Goal: Information Seeking & Learning: Learn about a topic

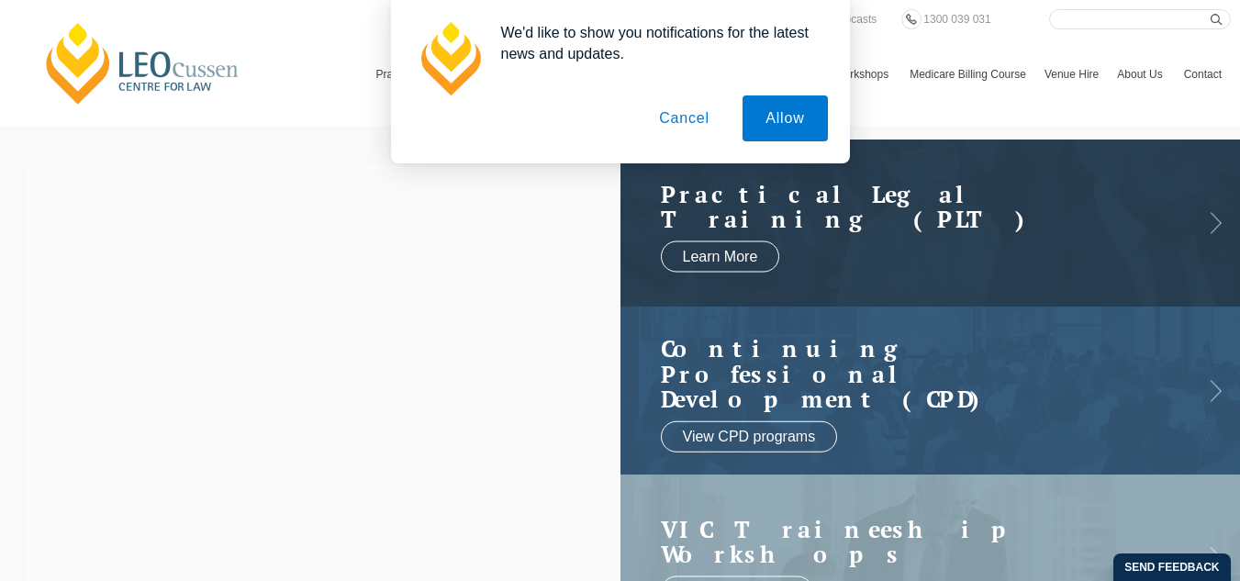
click at [696, 126] on button "Cancel" at bounding box center [684, 118] width 96 height 46
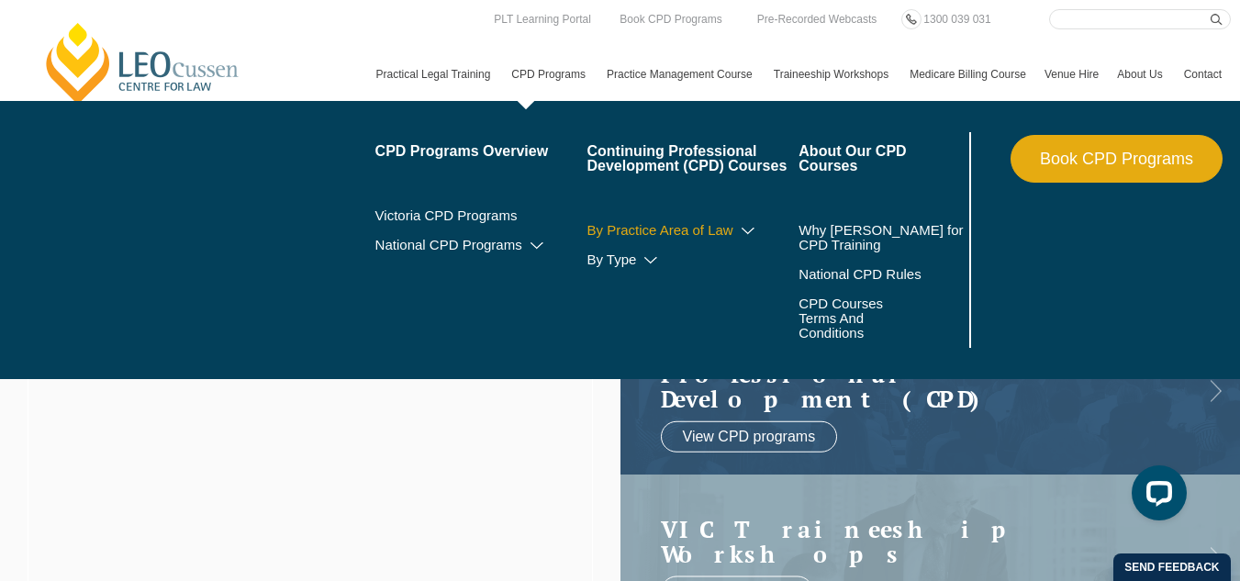
click at [586, 238] on link "By Practice Area of Law" at bounding box center [692, 230] width 212 height 15
click at [739, 238] on icon at bounding box center [748, 231] width 18 height 13
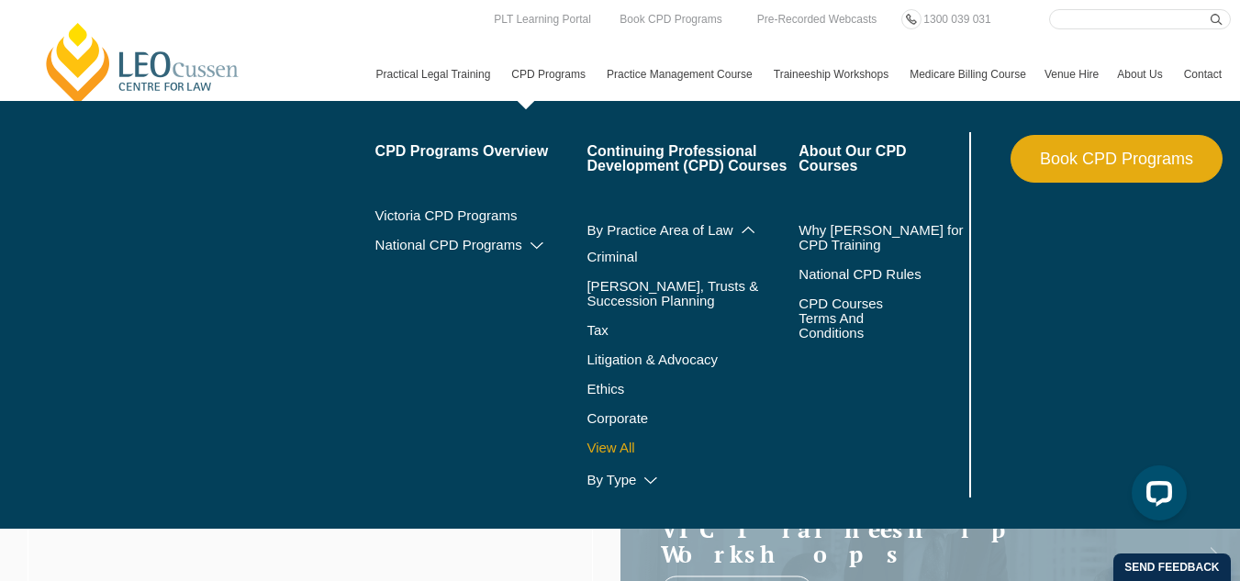
click at [586, 455] on link "View All" at bounding box center [692, 448] width 212 height 15
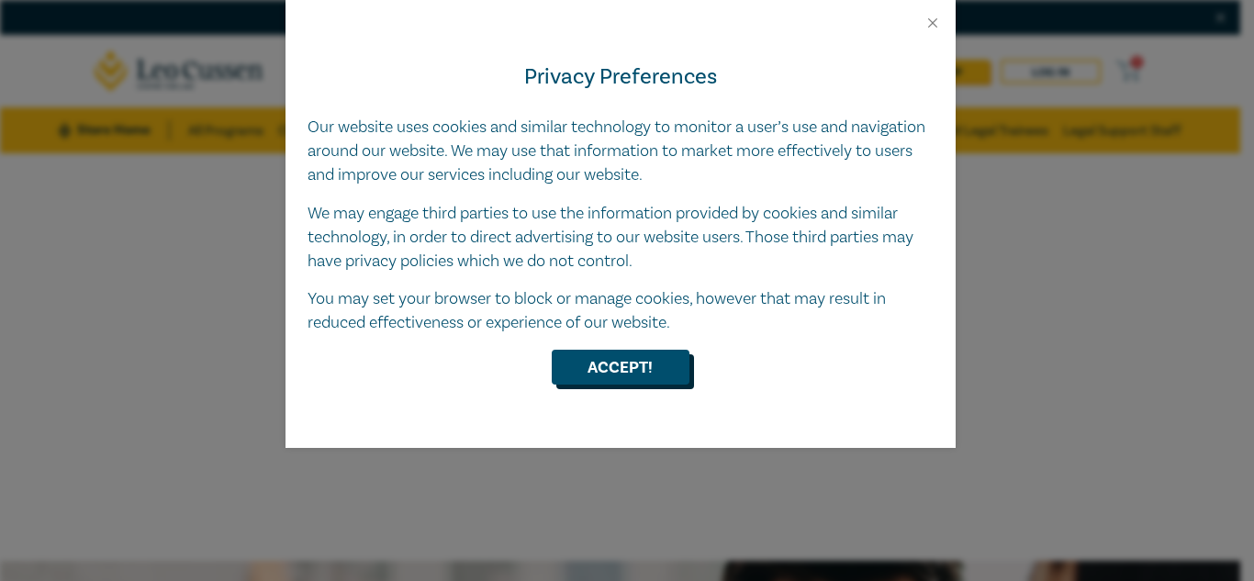
click at [653, 357] on button "Accept!" at bounding box center [621, 367] width 138 height 35
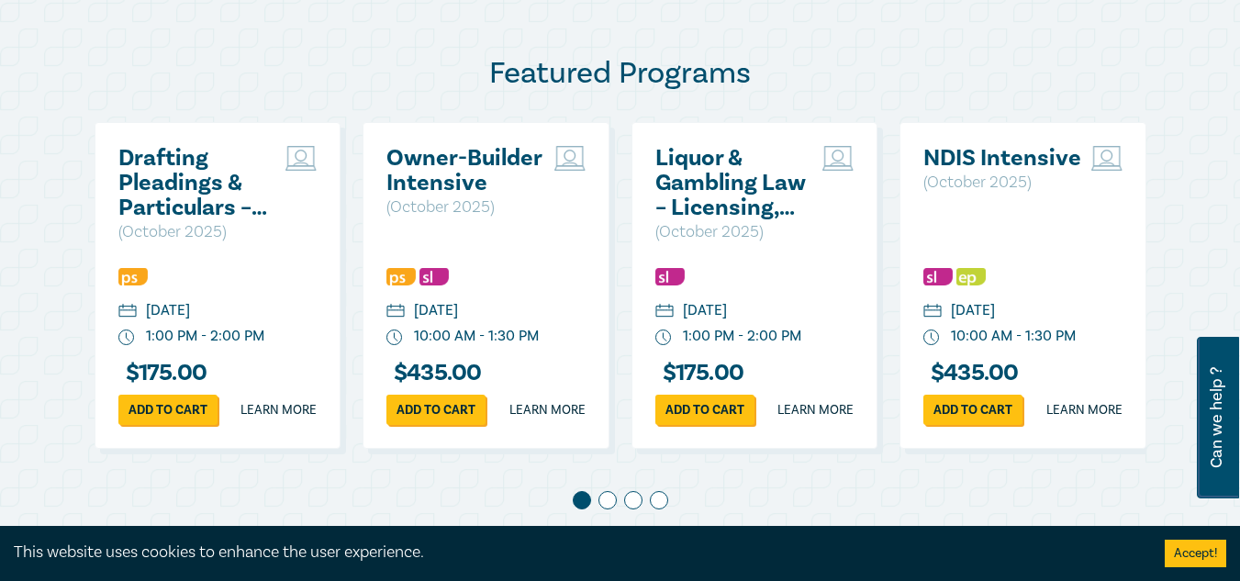
scroll to position [1037, 0]
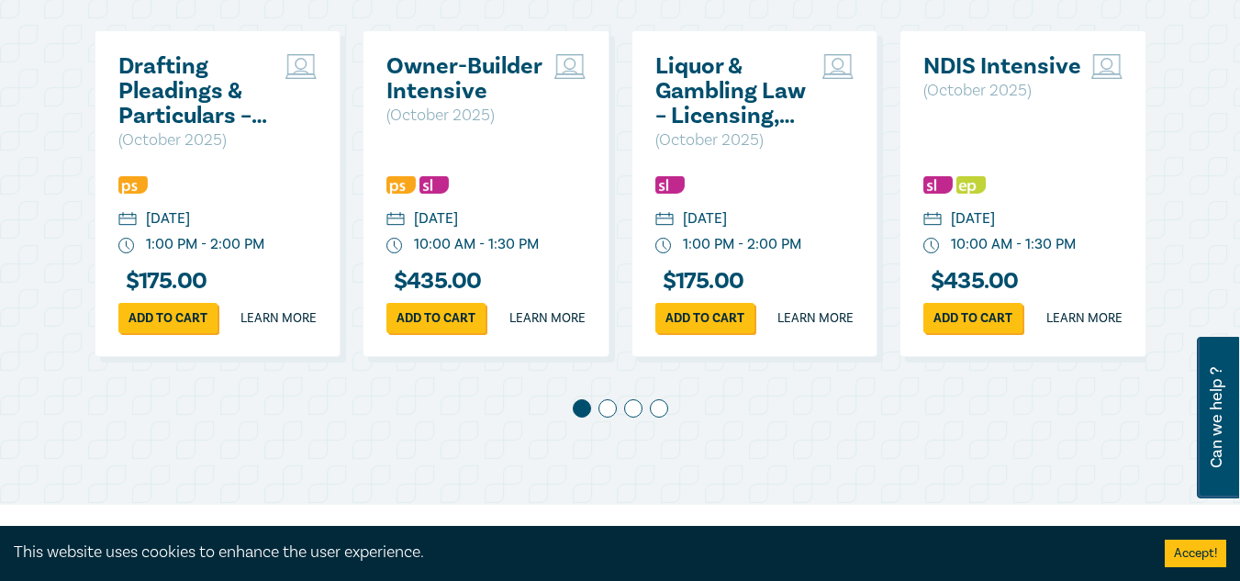
click at [606, 418] on span at bounding box center [607, 408] width 18 height 18
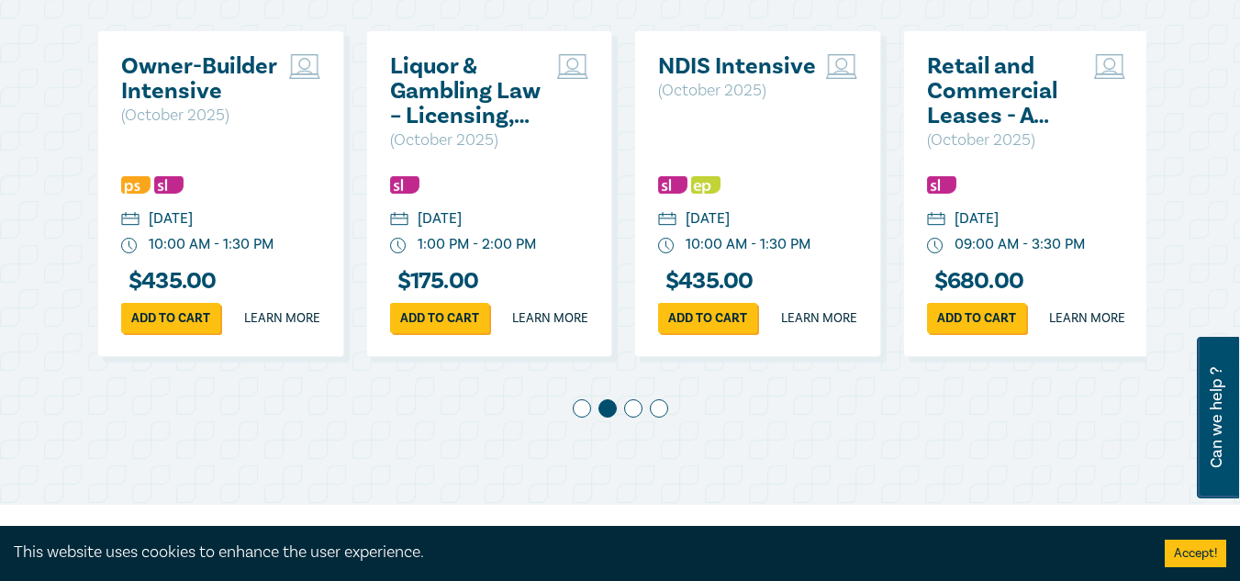
scroll to position [0, 269]
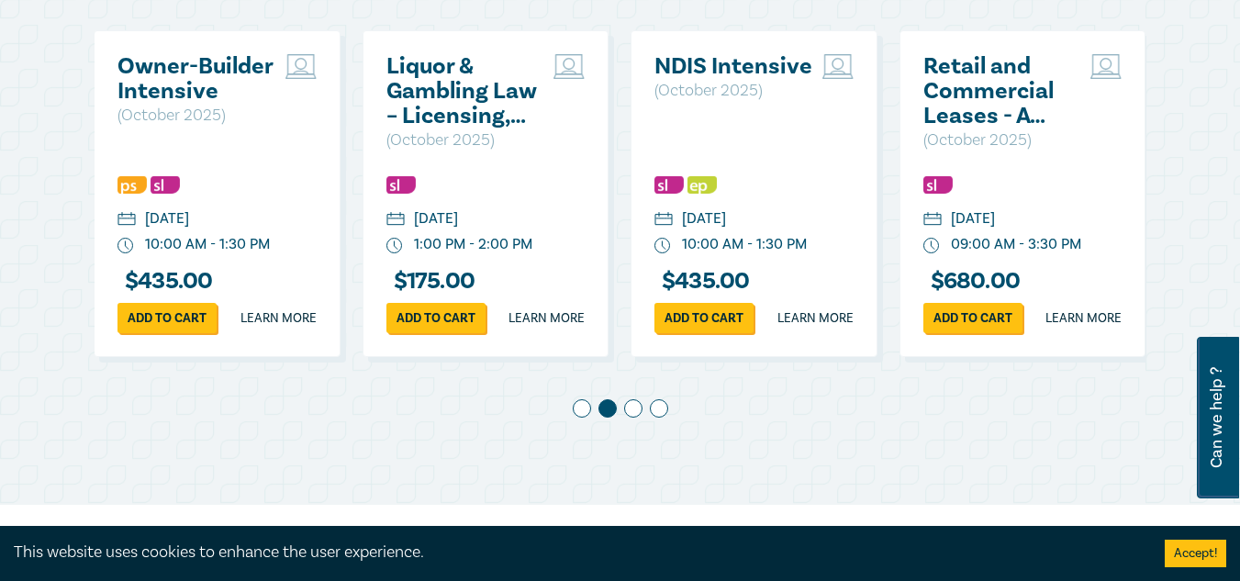
click at [636, 418] on span at bounding box center [633, 408] width 18 height 18
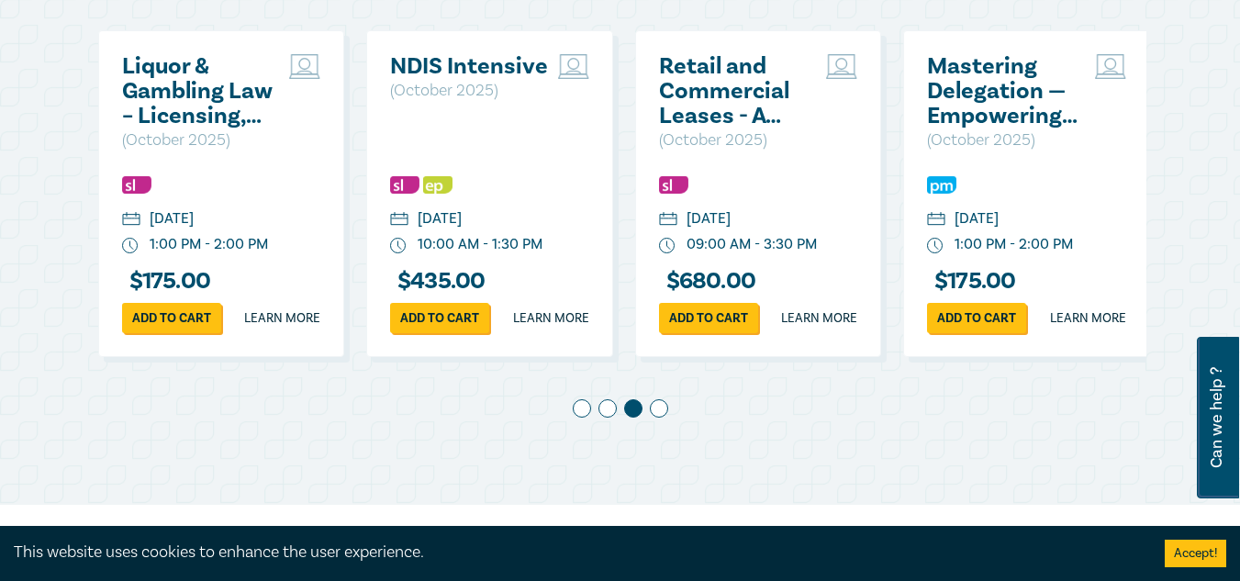
scroll to position [0, 537]
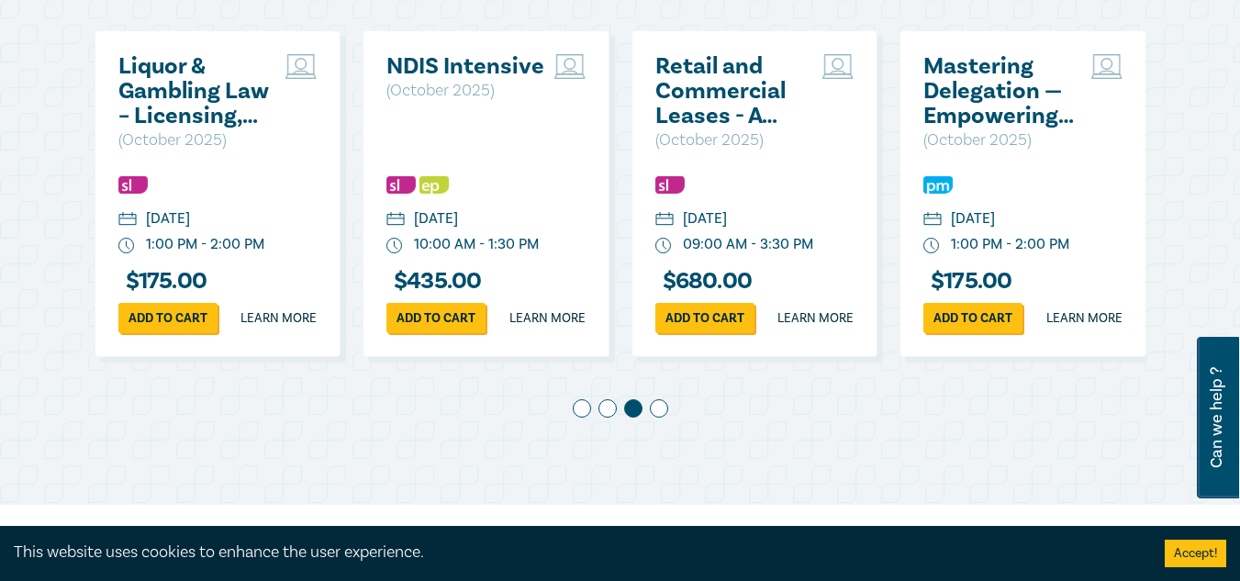
click at [650, 418] on span at bounding box center [659, 408] width 18 height 18
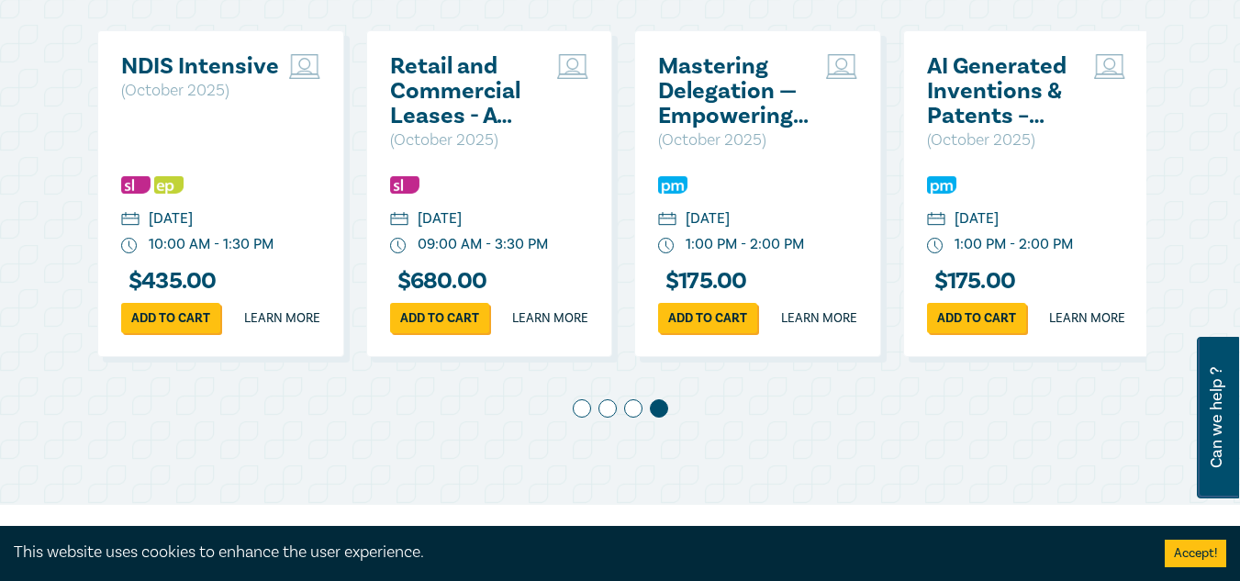
scroll to position [0, 805]
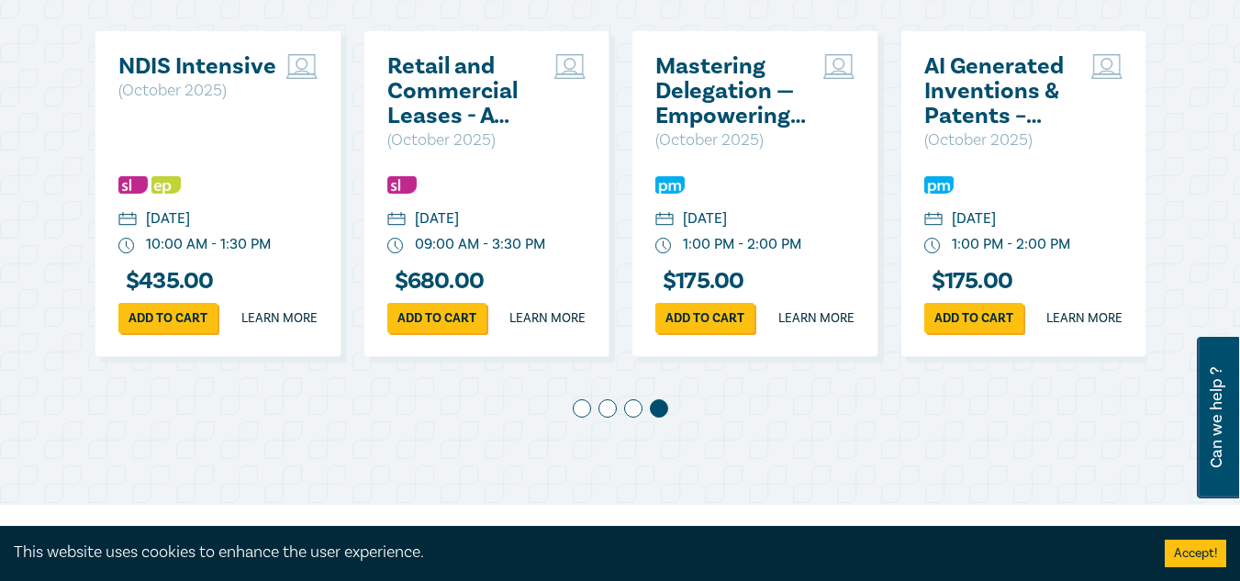
click at [585, 418] on span at bounding box center [582, 408] width 18 height 18
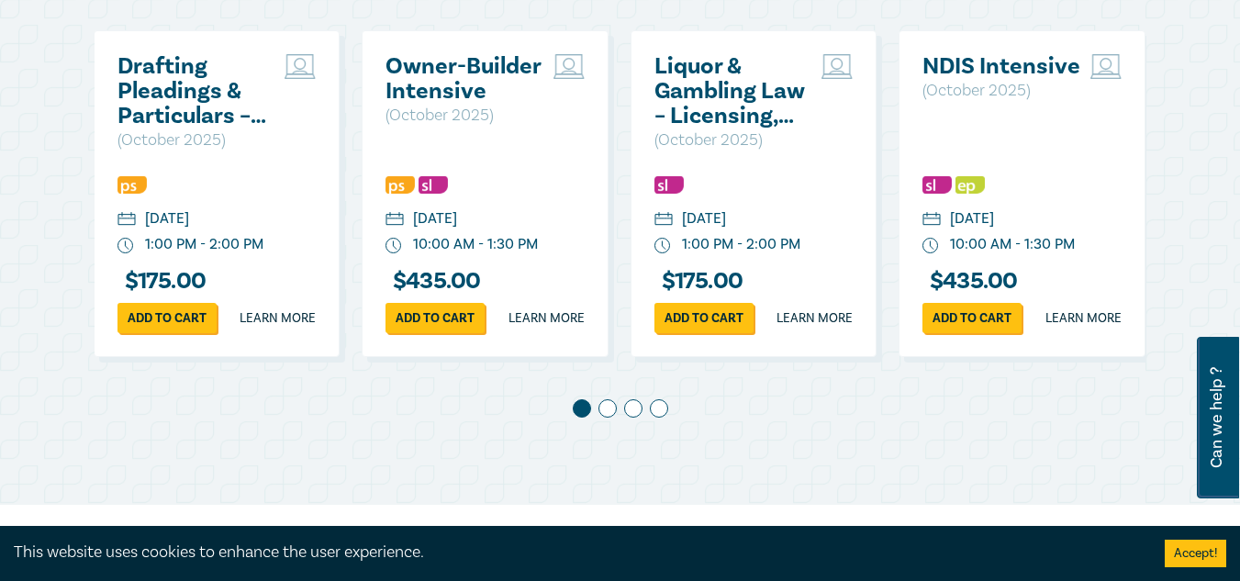
scroll to position [0, 0]
click at [182, 74] on h2 "Drafting Pleadings & Particulars – Tips & Traps" at bounding box center [197, 91] width 159 height 74
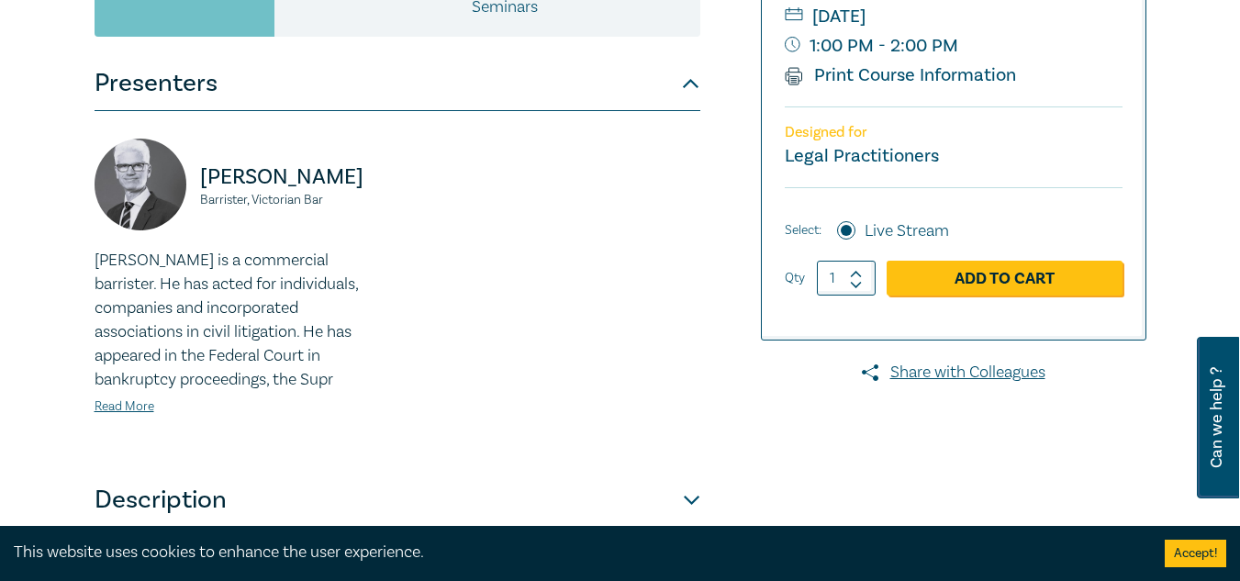
scroll to position [551, 0]
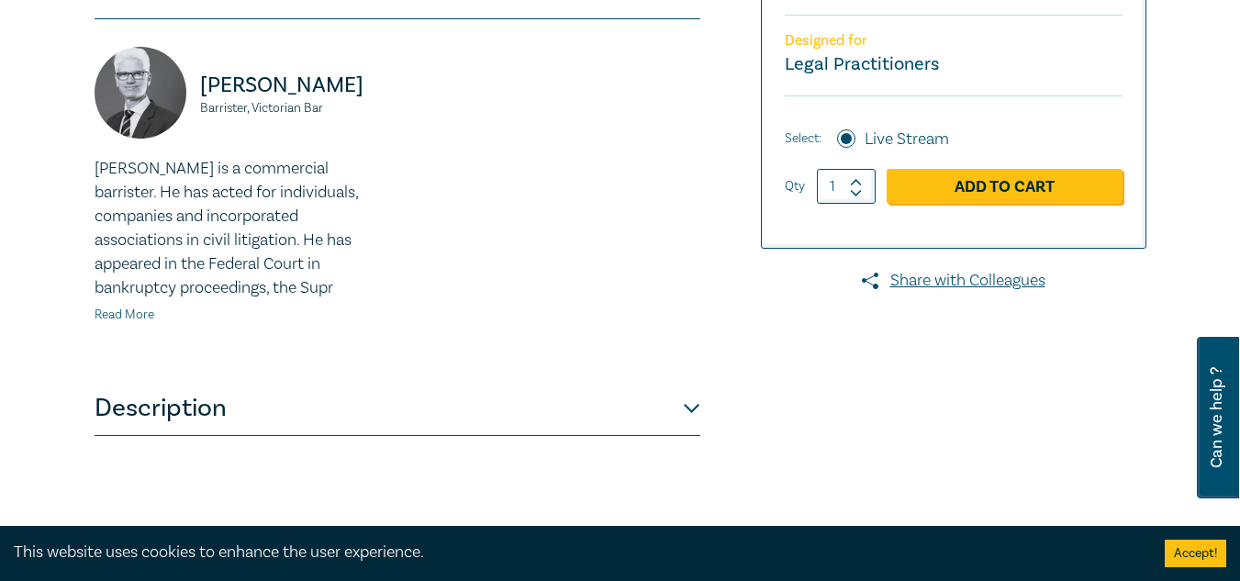
click at [128, 312] on link "Read More" at bounding box center [125, 315] width 60 height 17
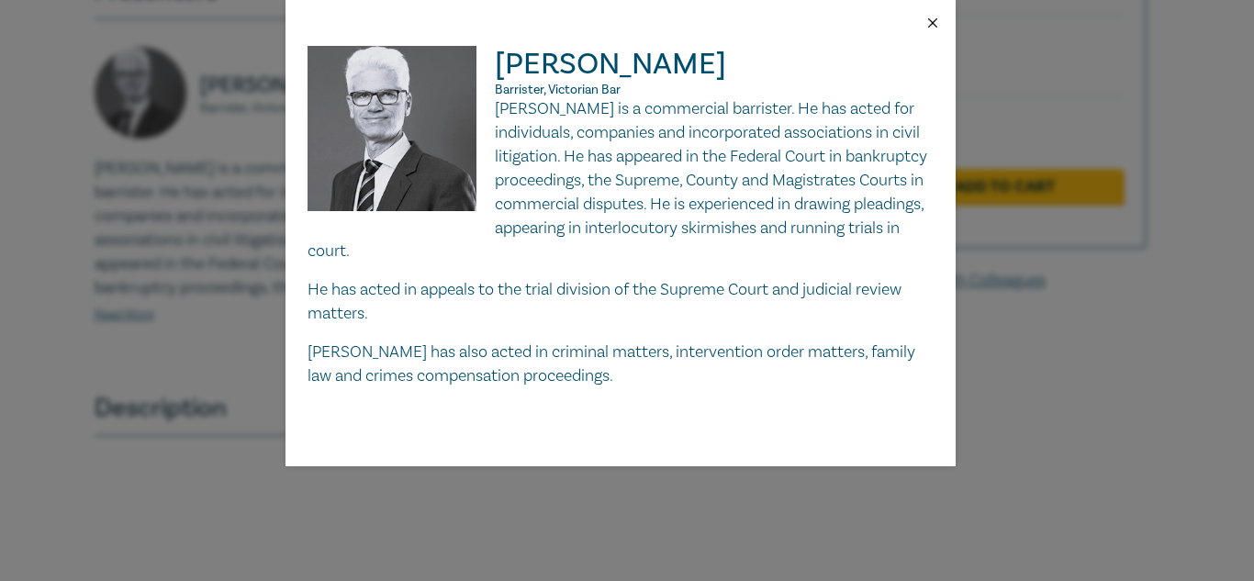
click at [936, 16] on button "Close" at bounding box center [932, 23] width 17 height 17
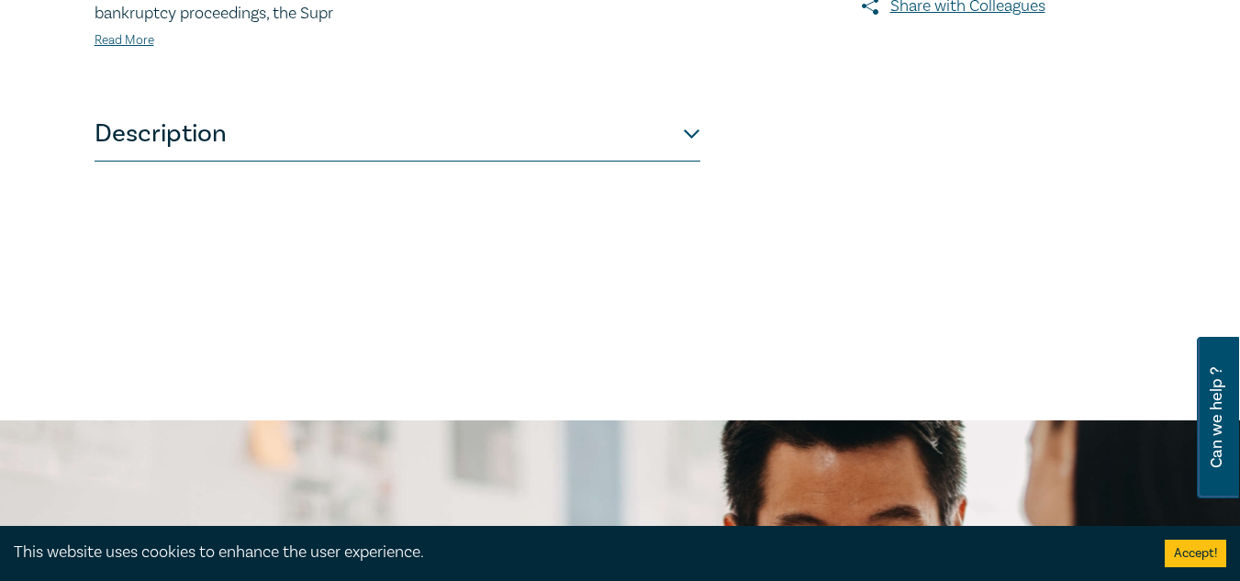
scroll to position [826, 0]
click at [692, 131] on button "Description" at bounding box center [398, 133] width 606 height 55
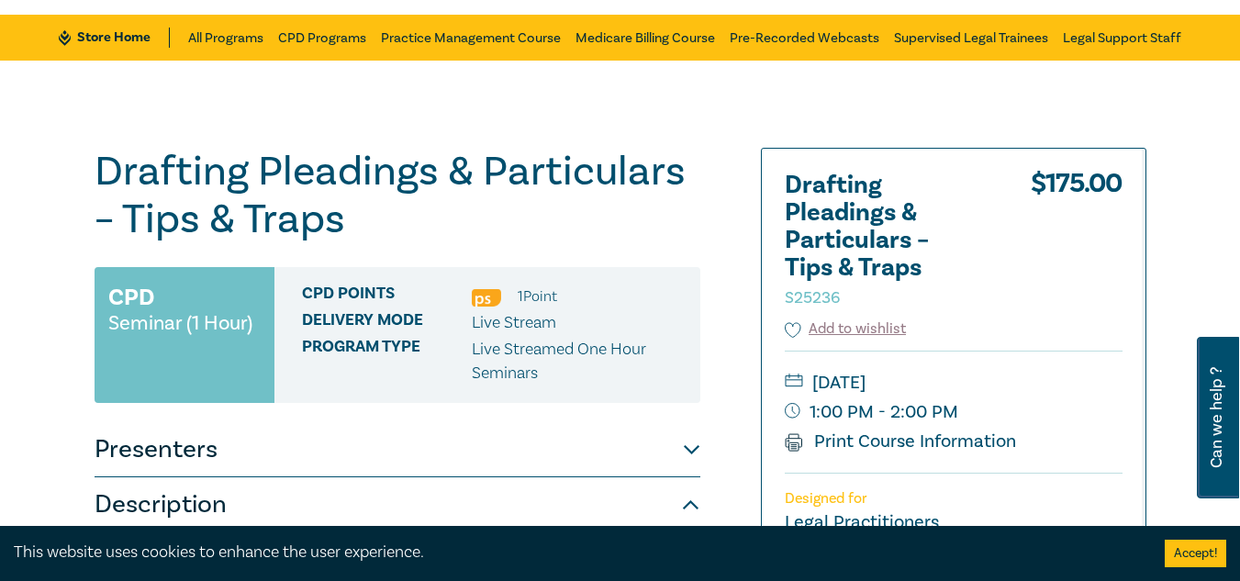
scroll to position [92, 0]
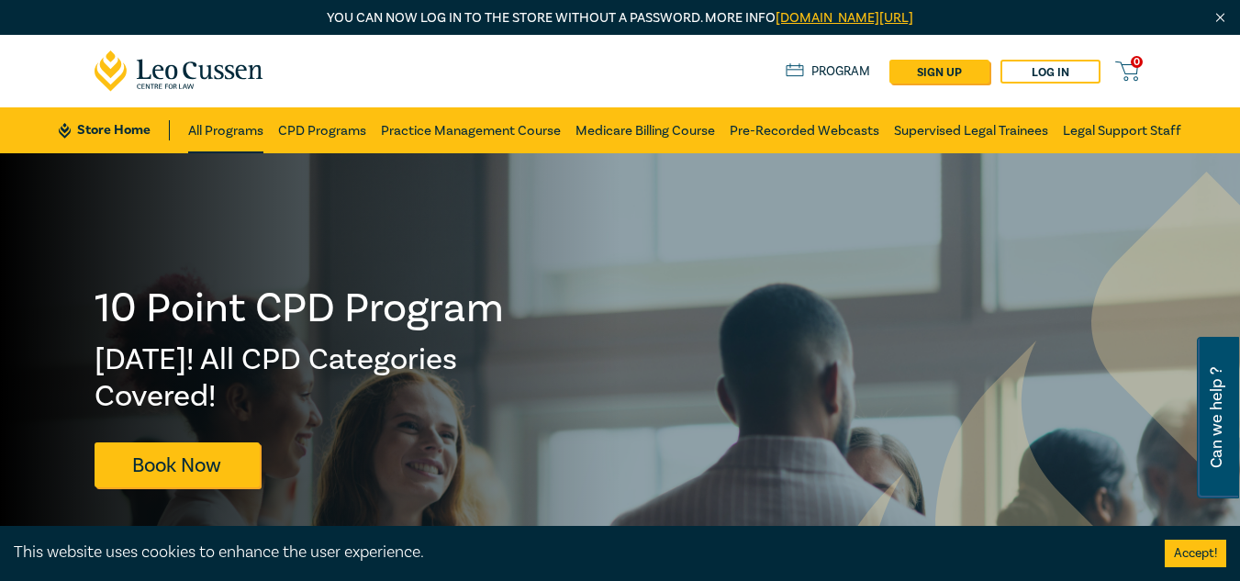
click at [221, 126] on link "All Programs" at bounding box center [225, 130] width 75 height 46
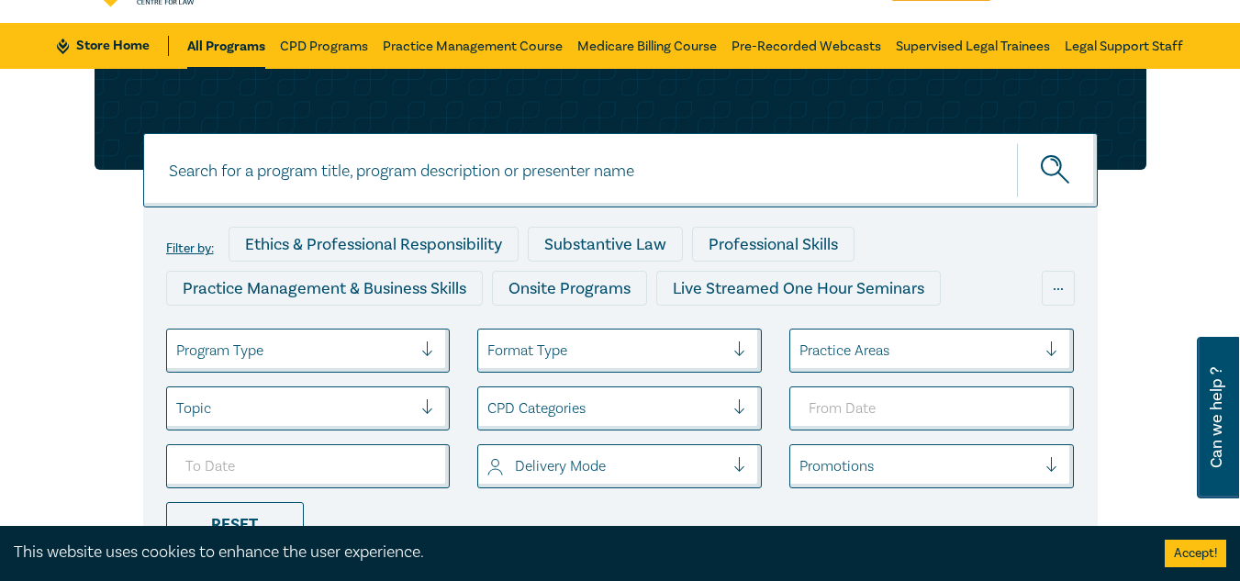
scroll to position [184, 0]
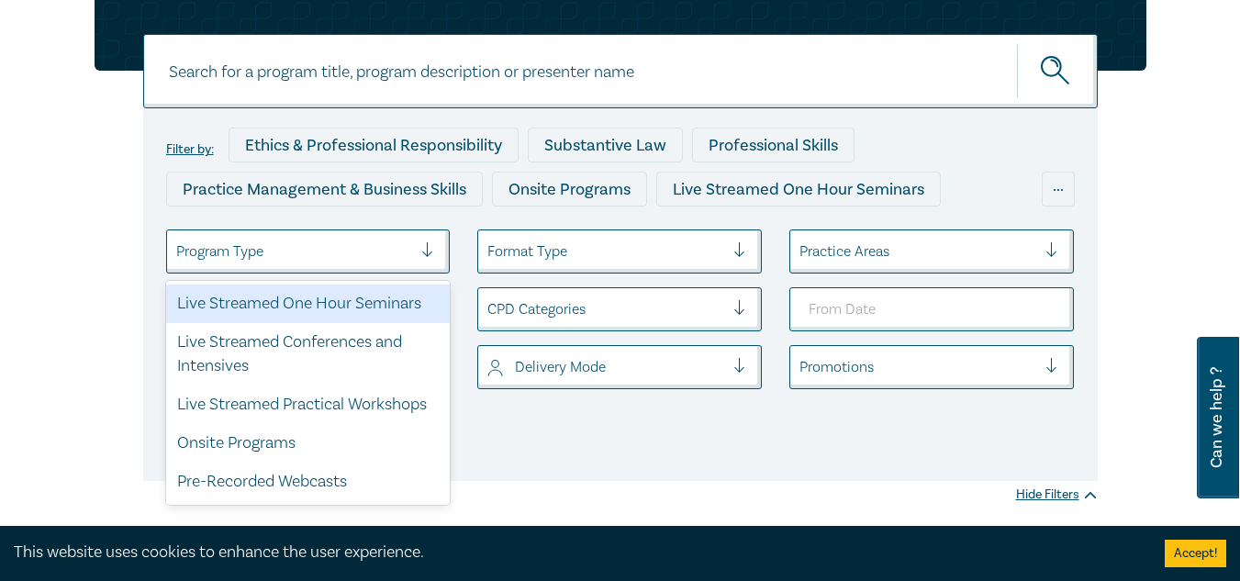
click at [395, 238] on div "Program Type" at bounding box center [294, 251] width 255 height 31
click at [394, 238] on div "Program Type" at bounding box center [294, 251] width 255 height 31
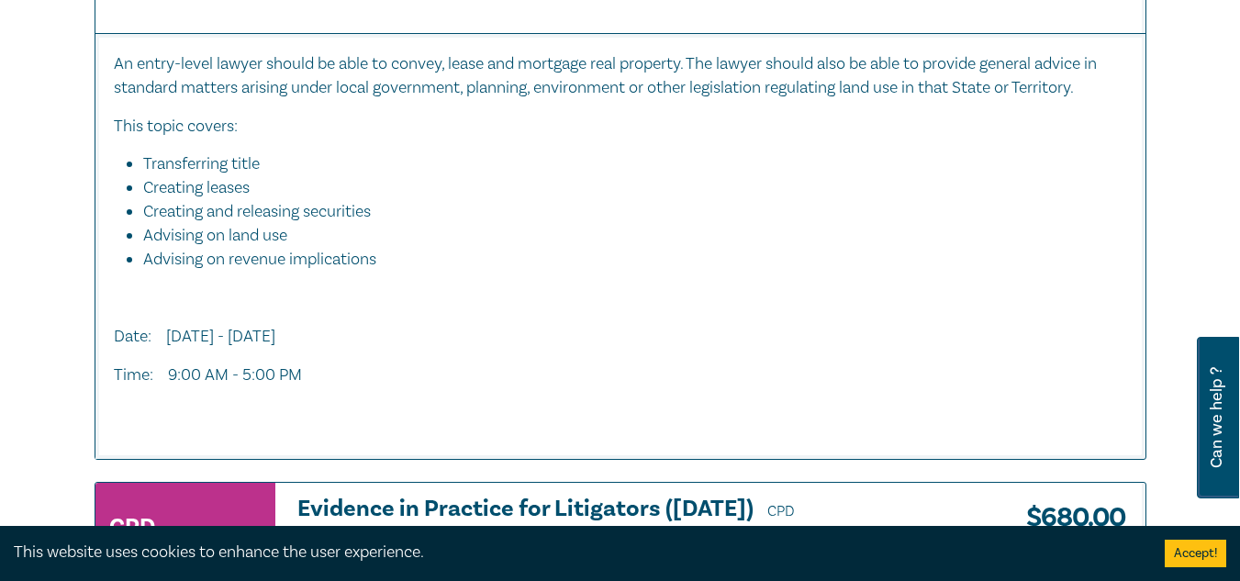
scroll to position [3579, 0]
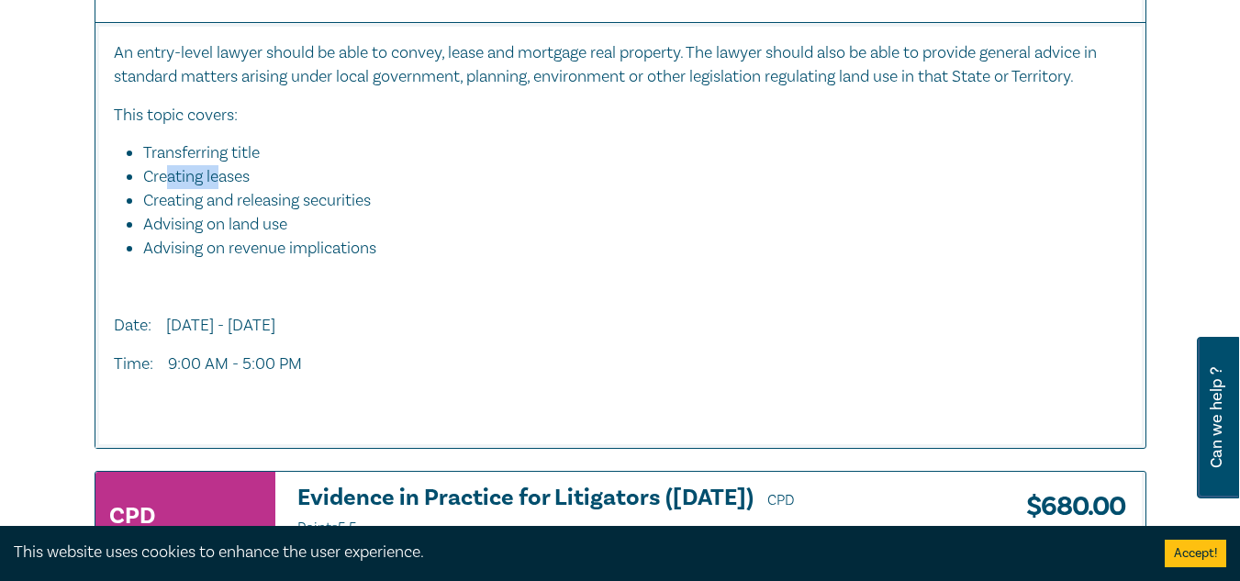
drag, startPoint x: 164, startPoint y: 180, endPoint x: 220, endPoint y: 184, distance: 56.2
click at [220, 184] on li "Creating leases" at bounding box center [625, 177] width 965 height 24
drag, startPoint x: 183, startPoint y: 206, endPoint x: 294, endPoint y: 205, distance: 111.1
click at [294, 205] on li "Creating and releasing securities" at bounding box center [625, 201] width 965 height 24
drag, startPoint x: 198, startPoint y: 225, endPoint x: 263, endPoint y: 219, distance: 65.4
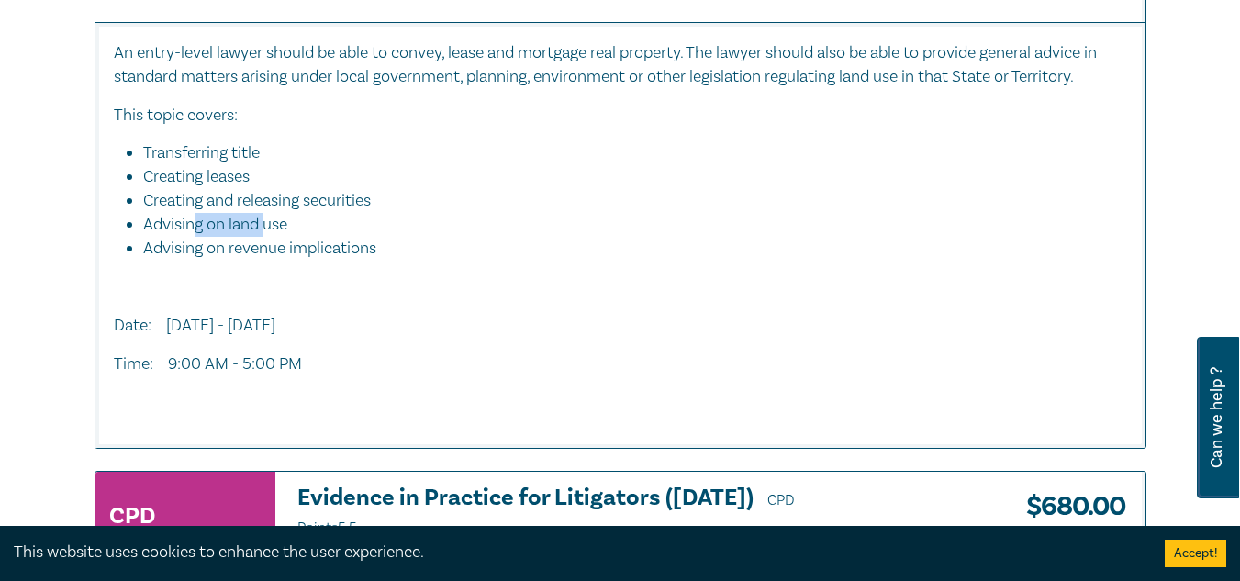
click at [263, 219] on li "Advising on land use" at bounding box center [625, 225] width 965 height 24
drag, startPoint x: 183, startPoint y: 255, endPoint x: 421, endPoint y: 250, distance: 238.7
click at [421, 250] on li "Advising on revenue implications" at bounding box center [635, 249] width 984 height 24
click at [381, 297] on p at bounding box center [620, 287] width 1013 height 24
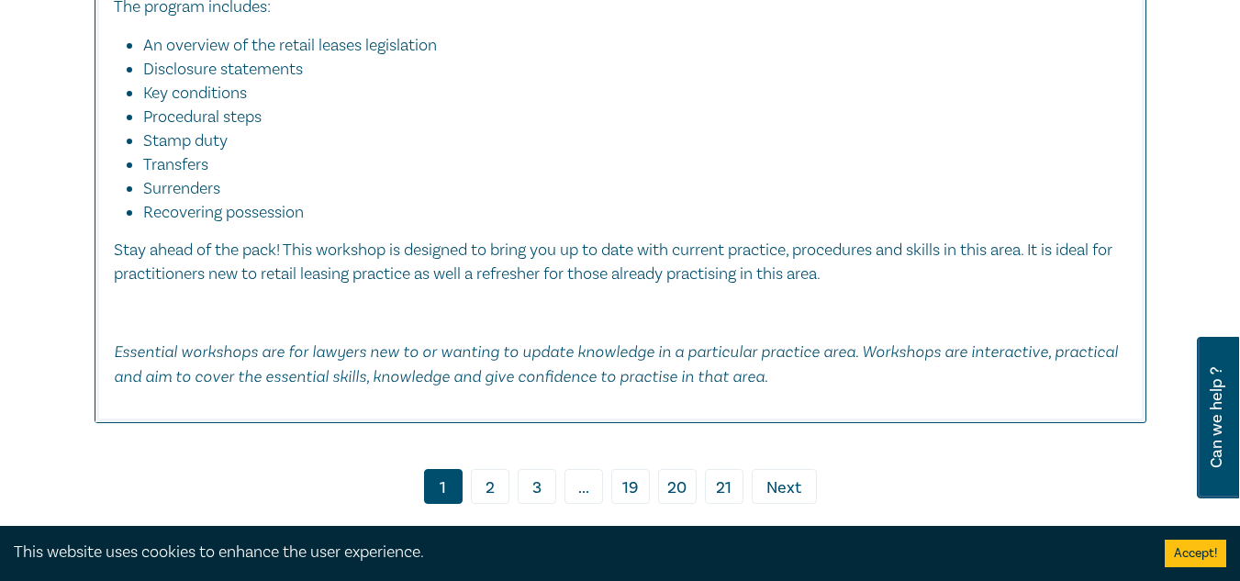
scroll to position [8718, 0]
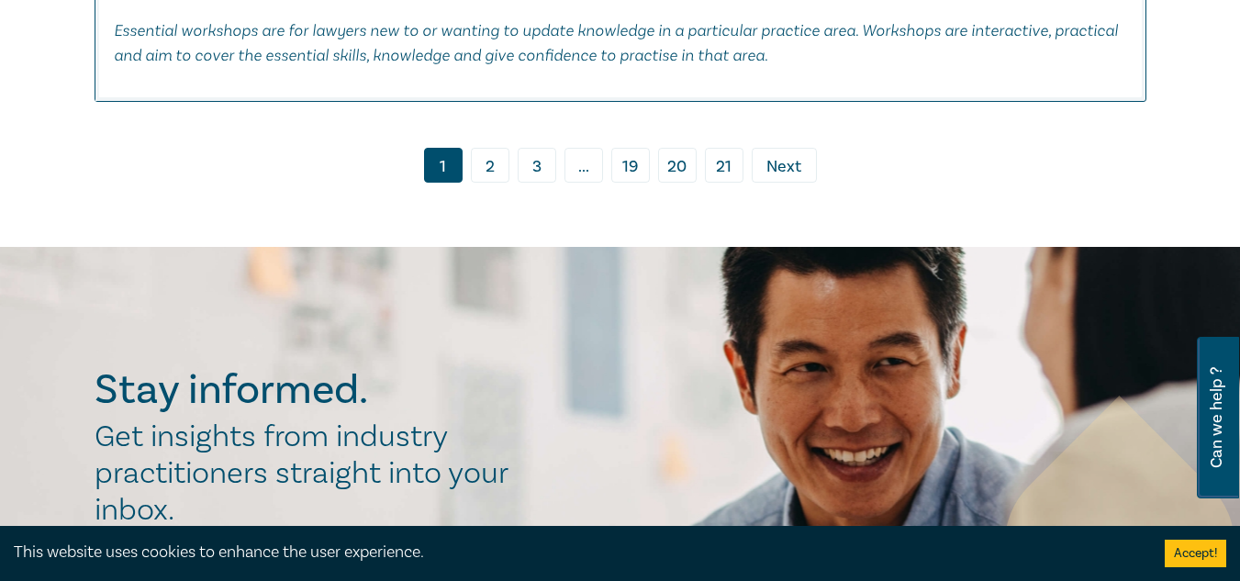
click at [486, 168] on link "2" at bounding box center [490, 165] width 39 height 35
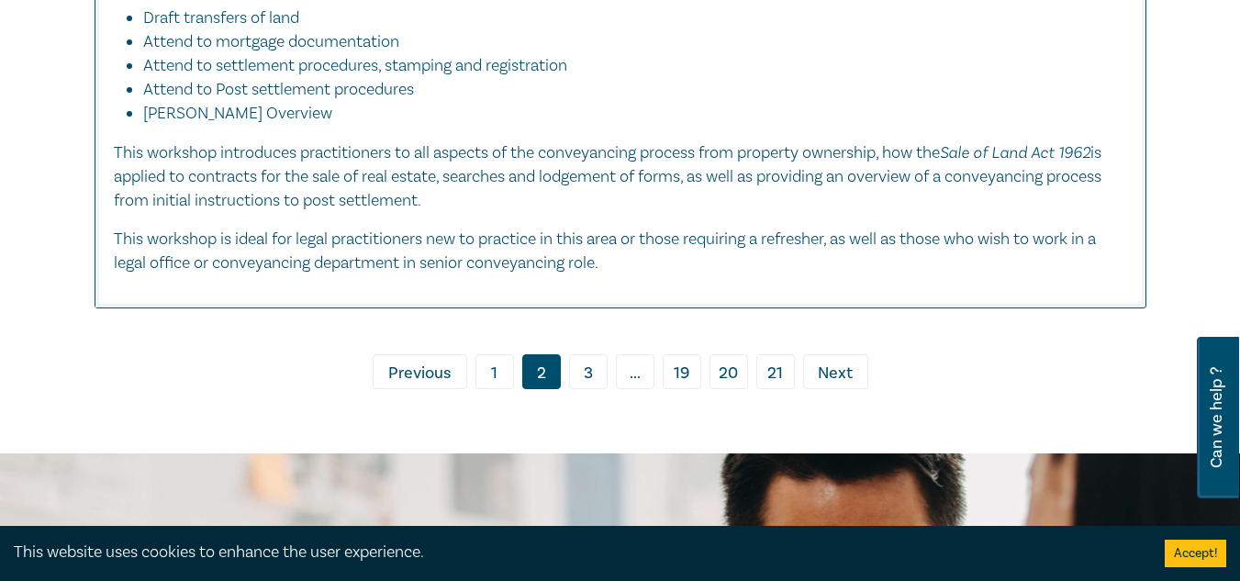
scroll to position [9453, 0]
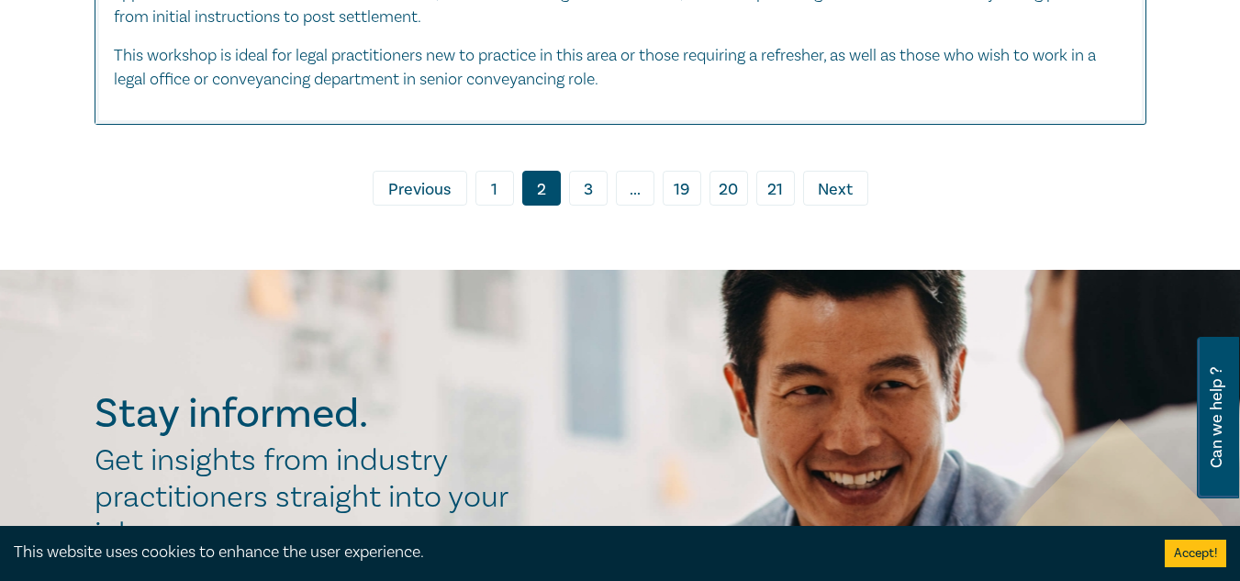
click at [599, 206] on link "3" at bounding box center [588, 188] width 39 height 35
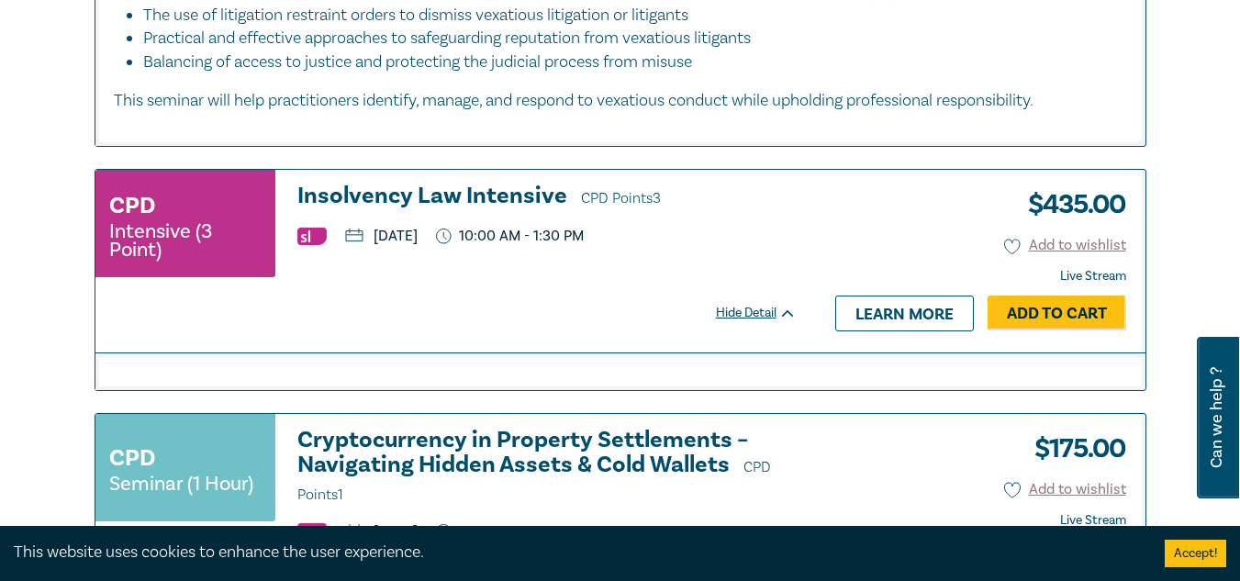
scroll to position [1896, 0]
